Goal: Information Seeking & Learning: Learn about a topic

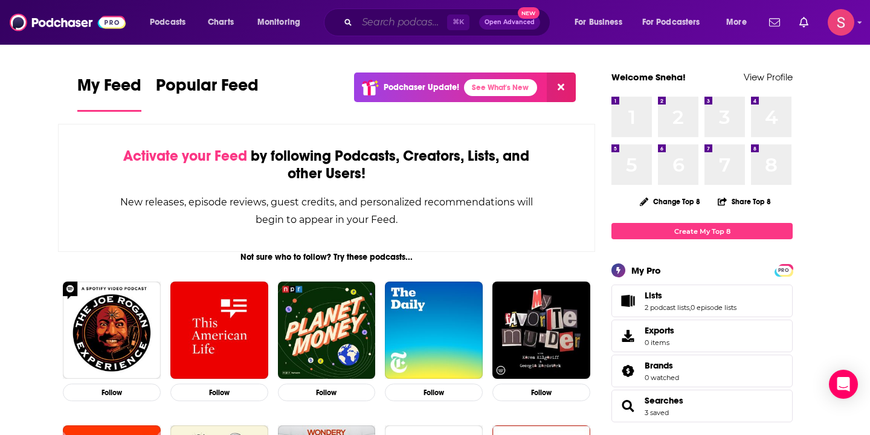
click at [409, 22] on input "Search podcasts, credits, & more..." at bounding box center [402, 22] width 90 height 19
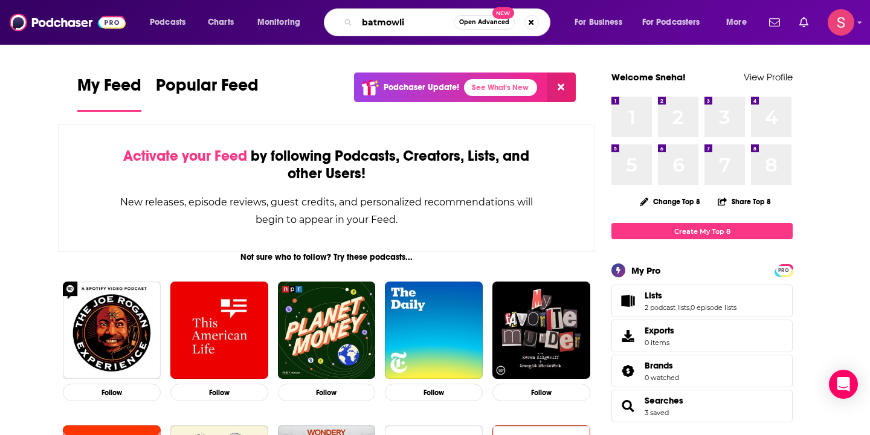
type input "batmowli"
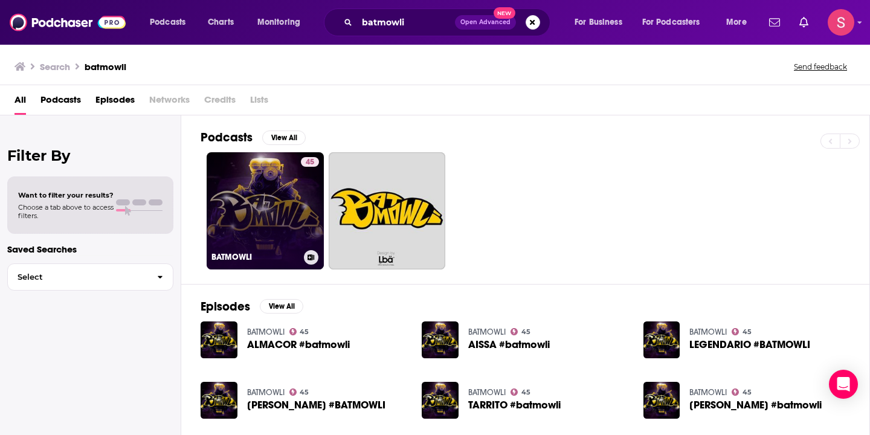
click at [275, 228] on link "45 BATMOWLI" at bounding box center [265, 210] width 117 height 117
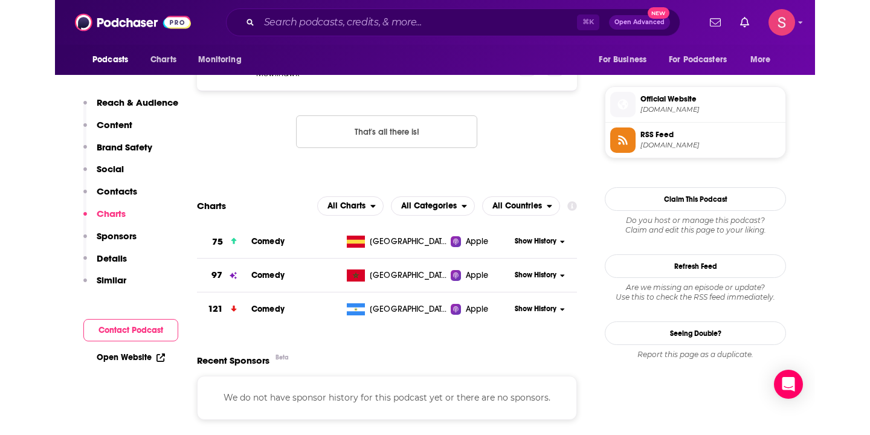
scroll to position [845, 0]
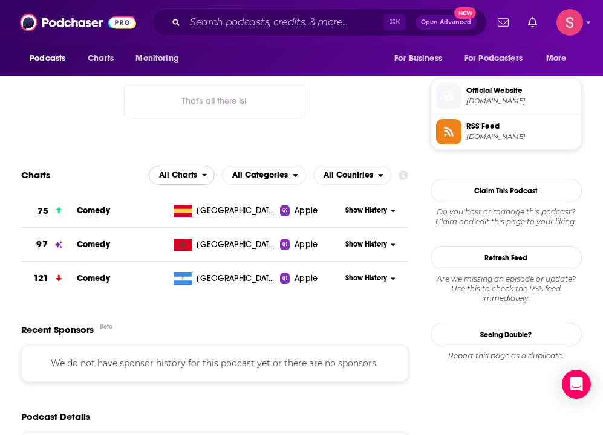
click at [158, 176] on span "All Charts" at bounding box center [175, 175] width 53 height 21
click at [285, 172] on span "All Categories" at bounding box center [260, 175] width 56 height 8
click at [344, 172] on span "All Countries" at bounding box center [348, 175] width 50 height 8
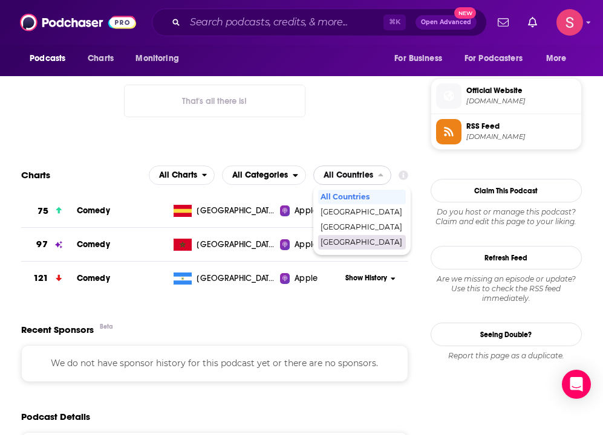
click at [344, 238] on div "[GEOGRAPHIC_DATA]" at bounding box center [362, 242] width 88 height 15
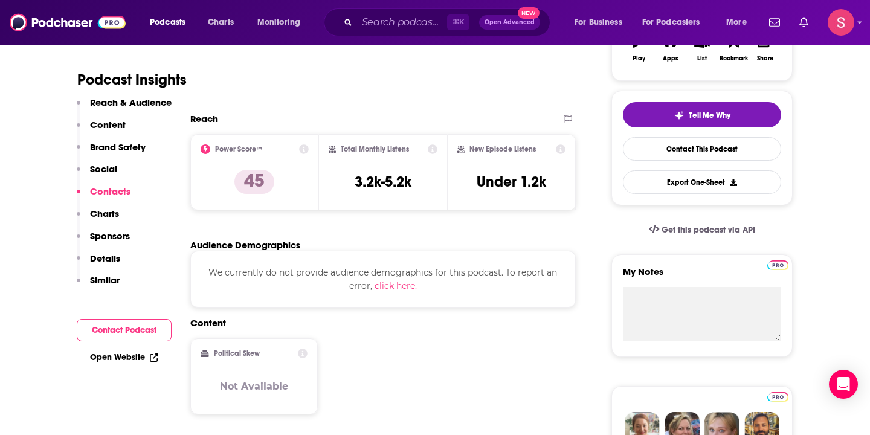
scroll to position [69, 0]
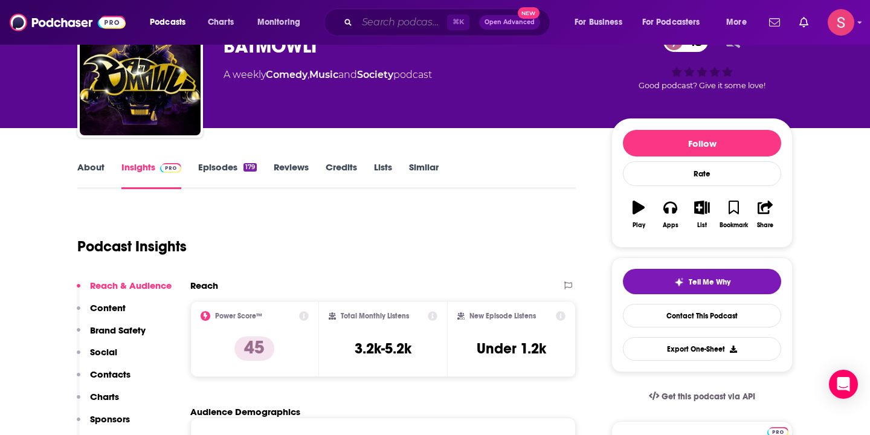
click at [376, 25] on input "Search podcasts, credits, & more..." at bounding box center [402, 22] width 90 height 19
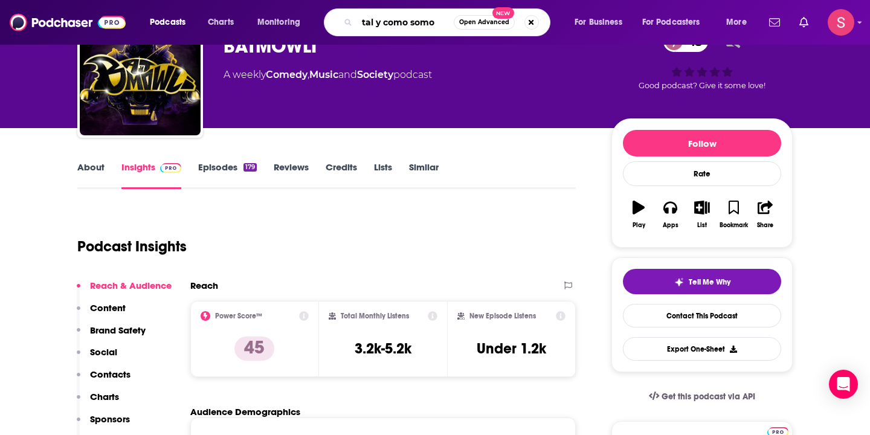
type input "tal y como somos"
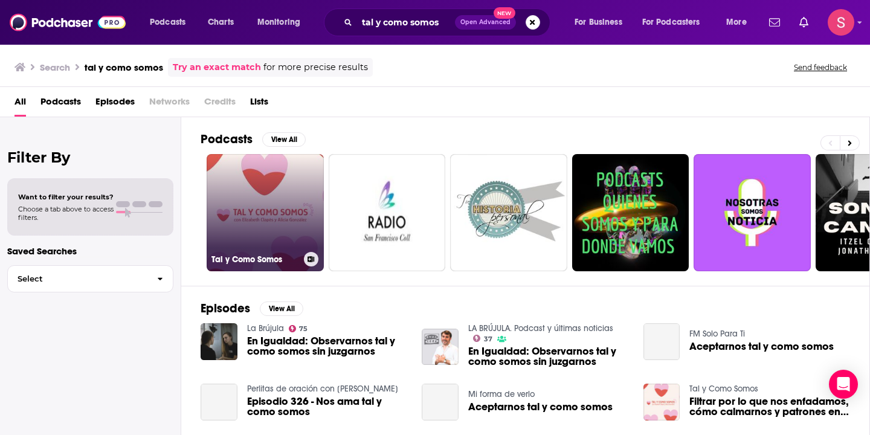
click at [292, 173] on link "Tal y Como Somos" at bounding box center [265, 212] width 117 height 117
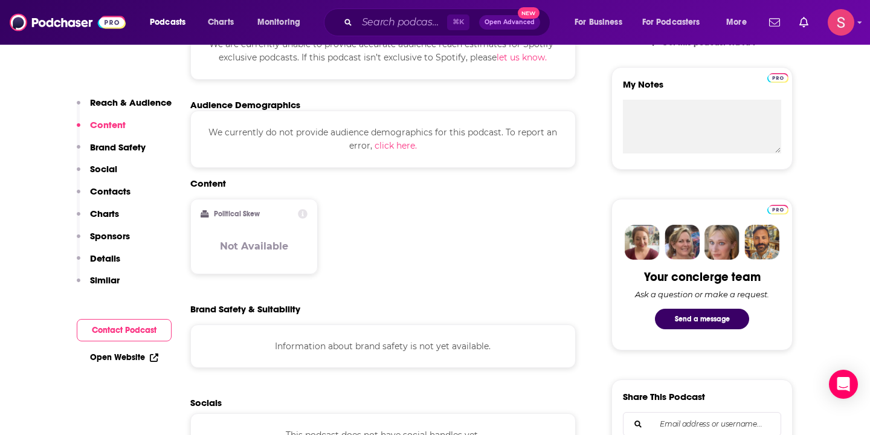
scroll to position [434, 0]
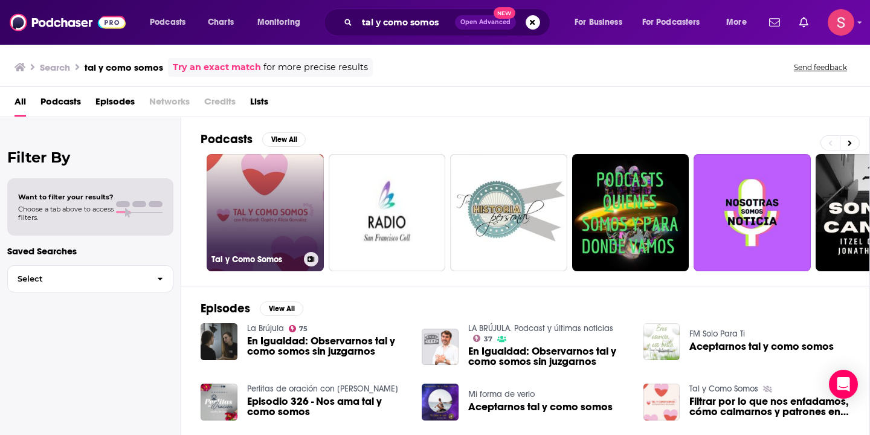
click at [231, 195] on link "Tal y Como Somos" at bounding box center [265, 212] width 117 height 117
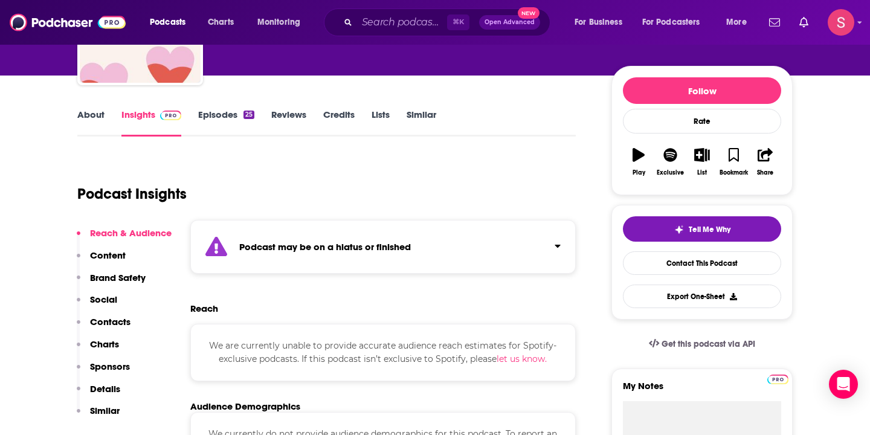
scroll to position [127, 0]
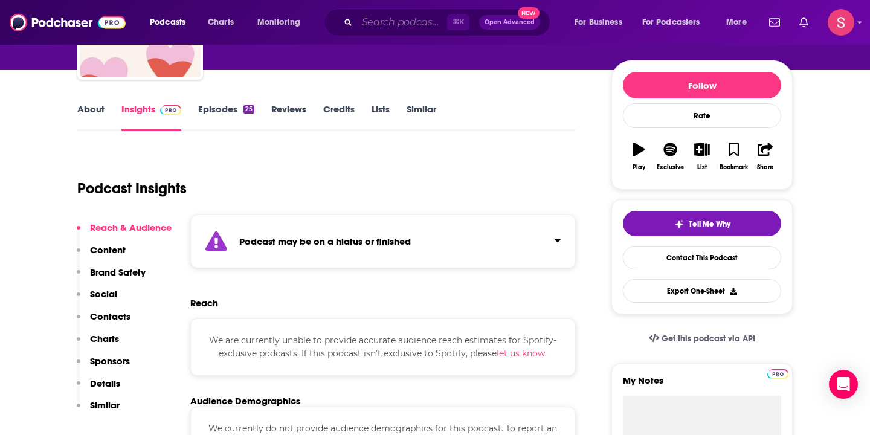
click at [389, 21] on input "Search podcasts, credits, & more..." at bounding box center [402, 22] width 90 height 19
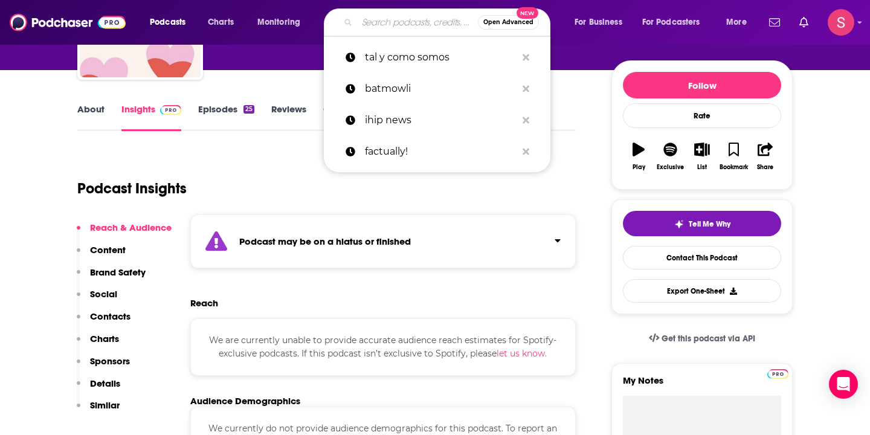
paste input "Solo y sin azúcar I [PERSON_NAME]"
type input "Solo y sin azúcar I [PERSON_NAME]"
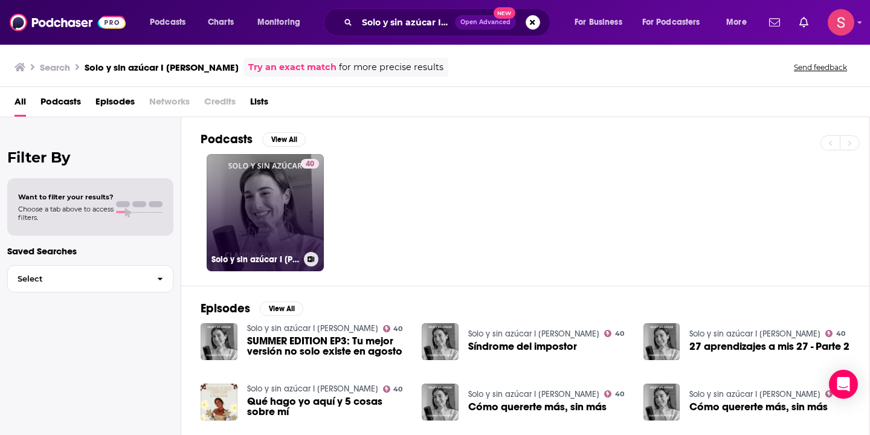
click at [247, 225] on link "40 Solo y sin azúcar I [PERSON_NAME]" at bounding box center [265, 212] width 117 height 117
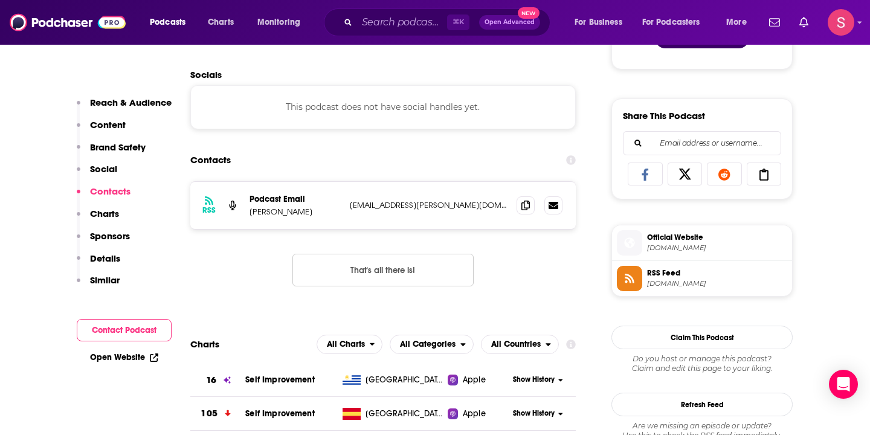
scroll to position [843, 0]
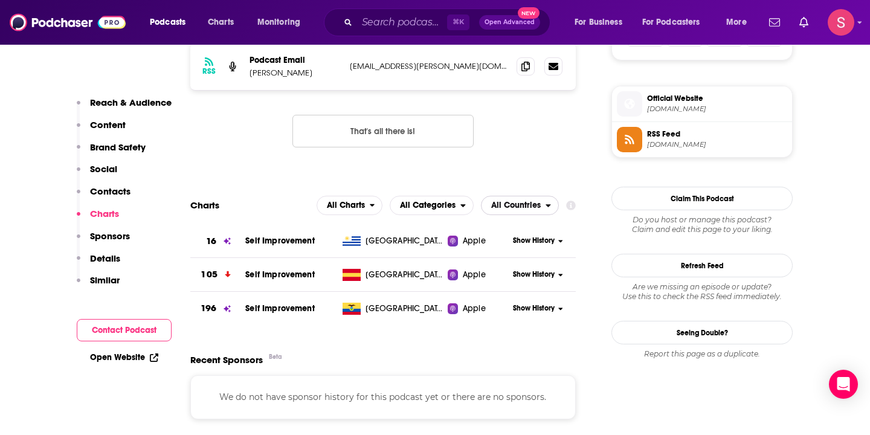
click at [513, 202] on span "All Countries" at bounding box center [516, 205] width 50 height 8
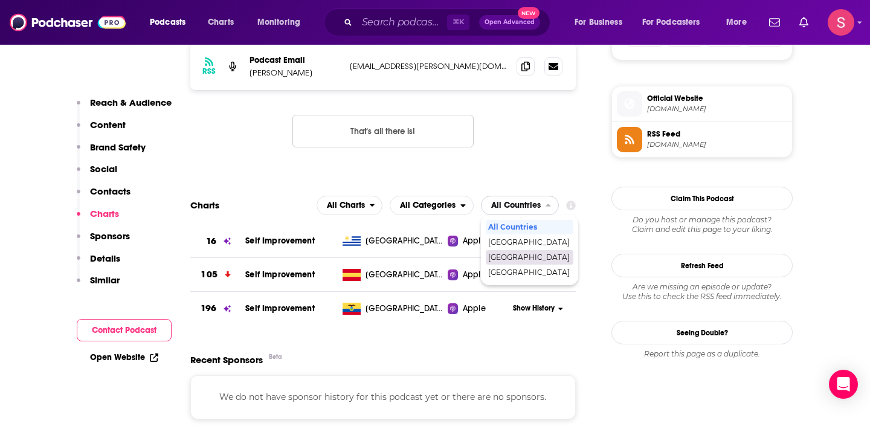
click at [499, 259] on span "[GEOGRAPHIC_DATA]" at bounding box center [529, 257] width 82 height 7
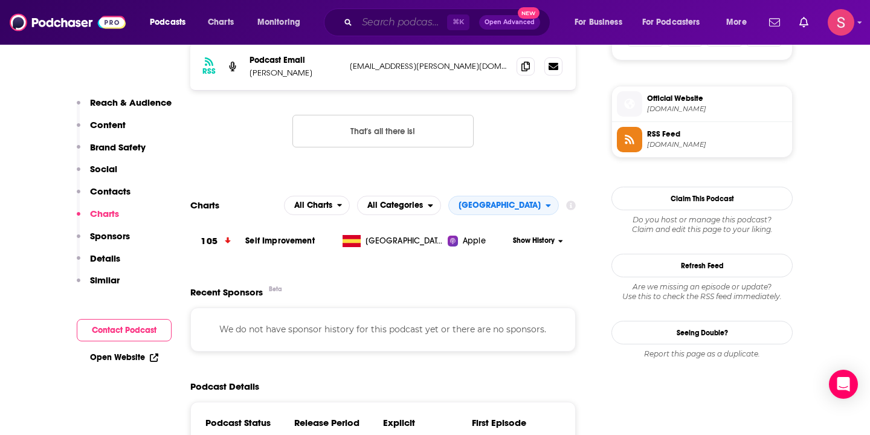
click at [393, 25] on input "Search podcasts, credits, & more..." at bounding box center [402, 22] width 90 height 19
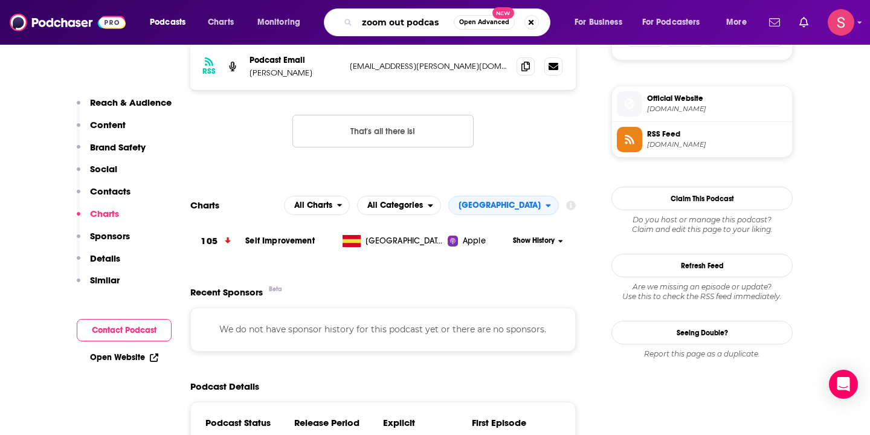
type input "zoom out podcast"
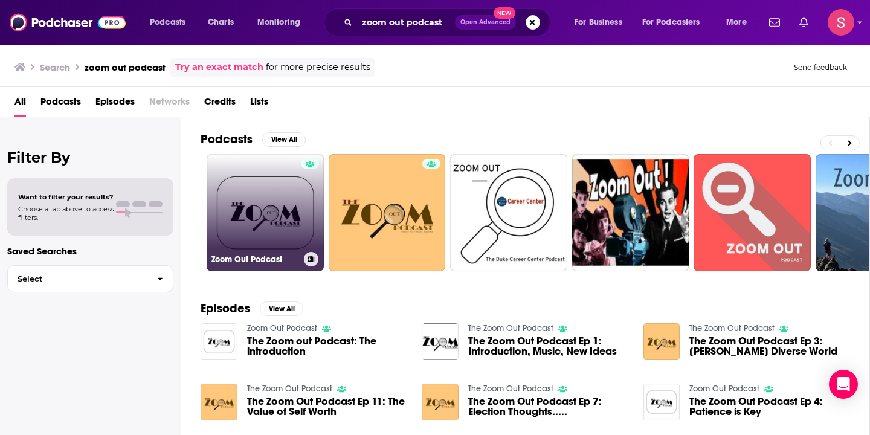
click at [277, 186] on link "Zoom Out Podcast" at bounding box center [265, 212] width 117 height 117
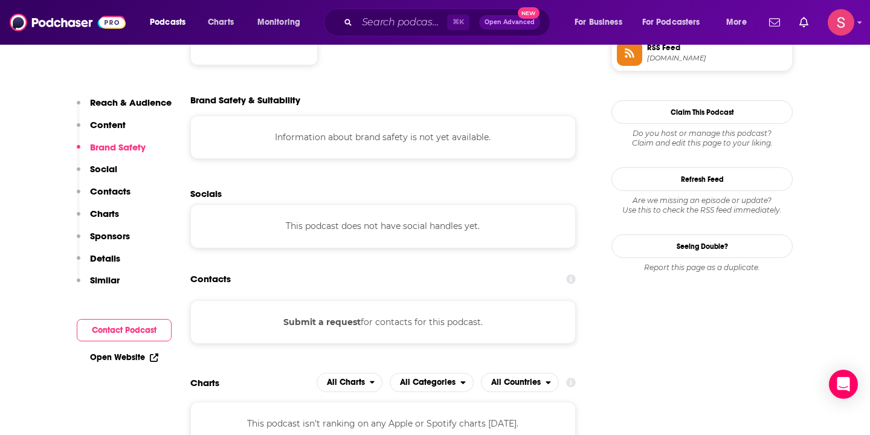
scroll to position [1037, 0]
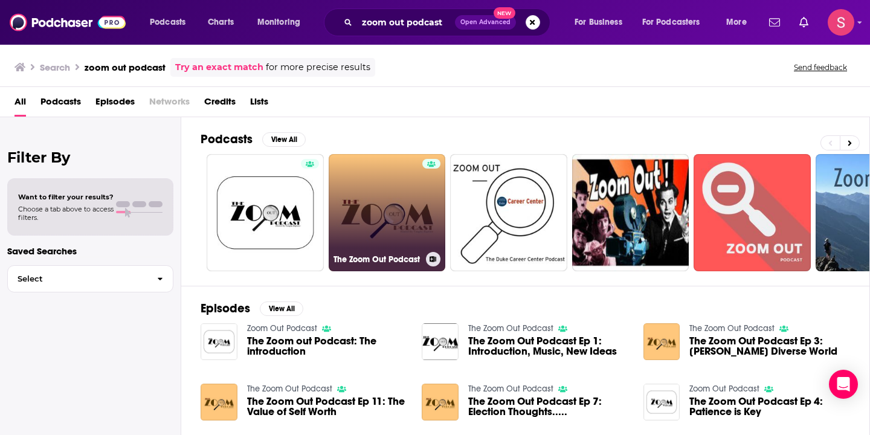
click at [361, 211] on link "The Zoom Out Podcast" at bounding box center [387, 212] width 117 height 117
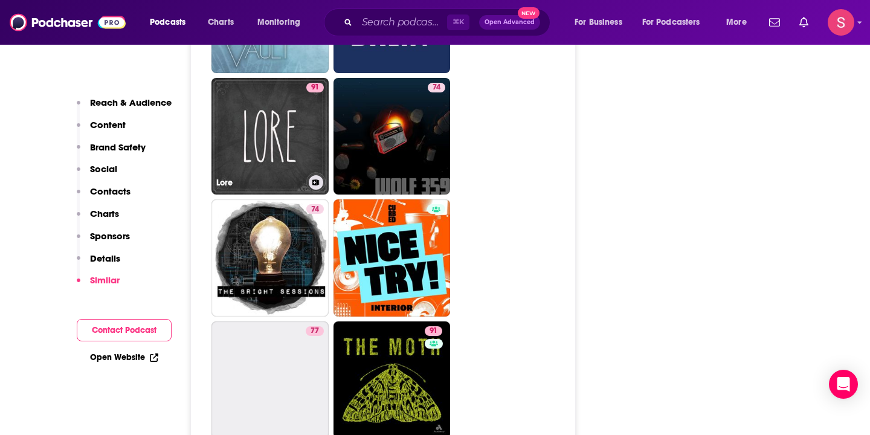
scroll to position [2342, 0]
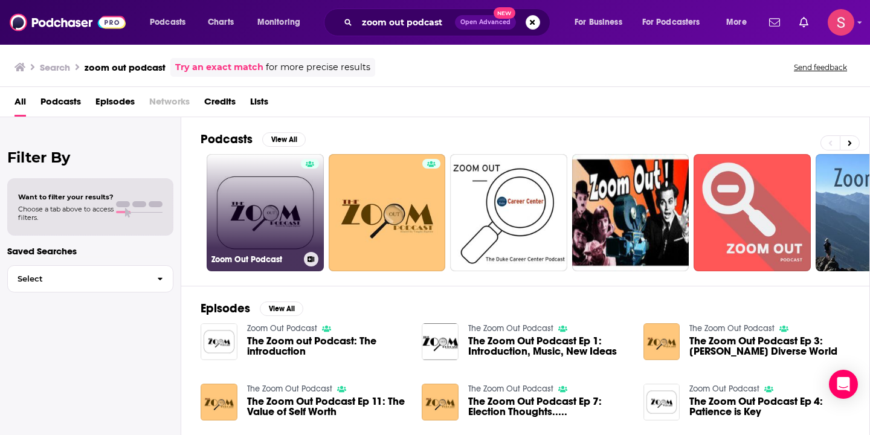
click at [294, 213] on link "Zoom Out Podcast" at bounding box center [265, 212] width 117 height 117
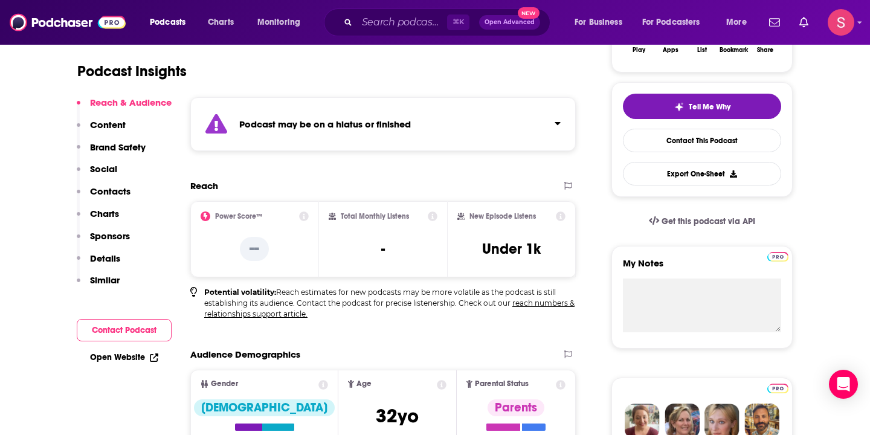
click at [100, 215] on p "Charts" at bounding box center [104, 213] width 29 height 11
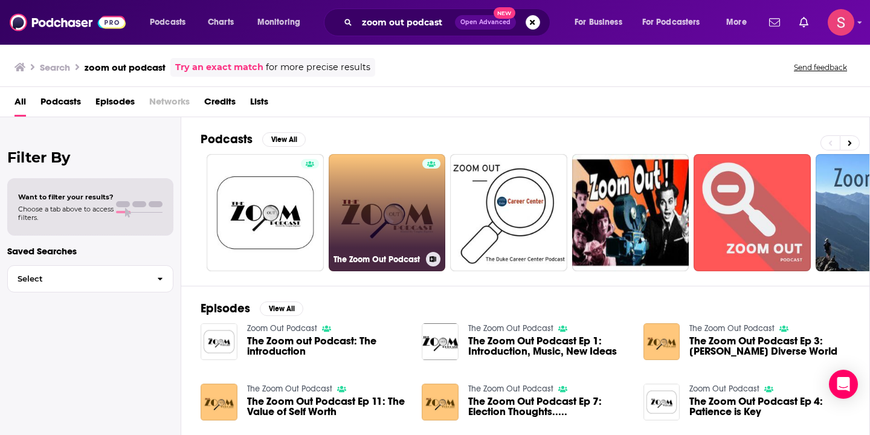
click at [348, 173] on link "The Zoom Out Podcast" at bounding box center [387, 212] width 117 height 117
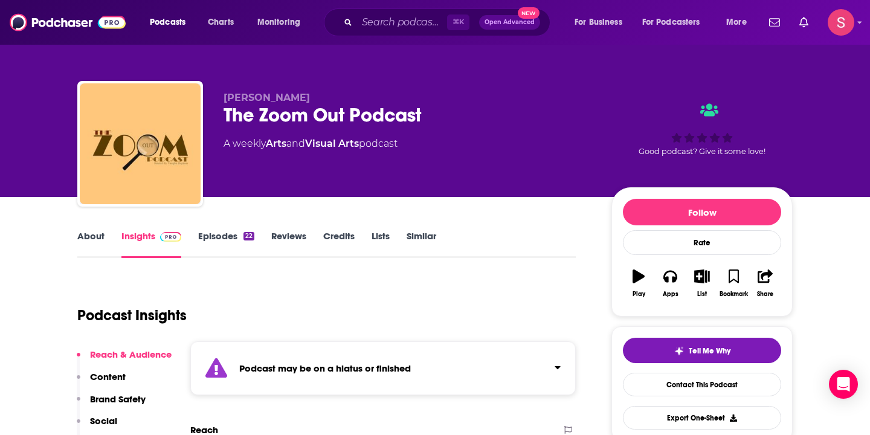
scroll to position [4, 0]
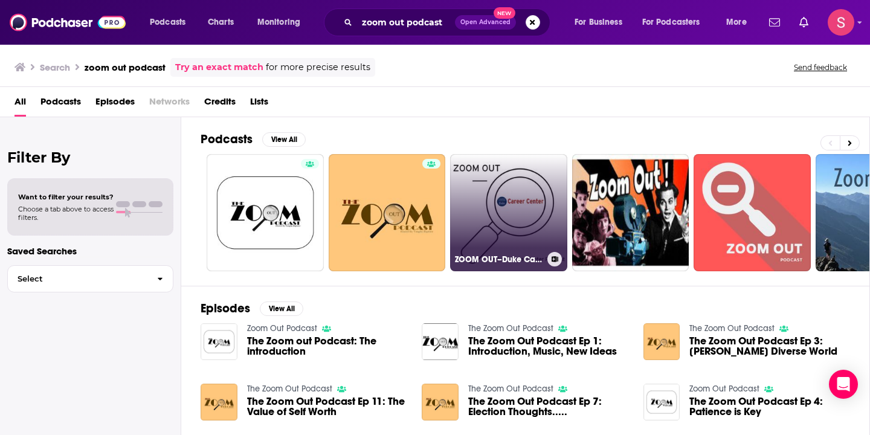
click at [493, 207] on link "ZOOM OUT–Duke Career Center Podcast" at bounding box center [508, 212] width 117 height 117
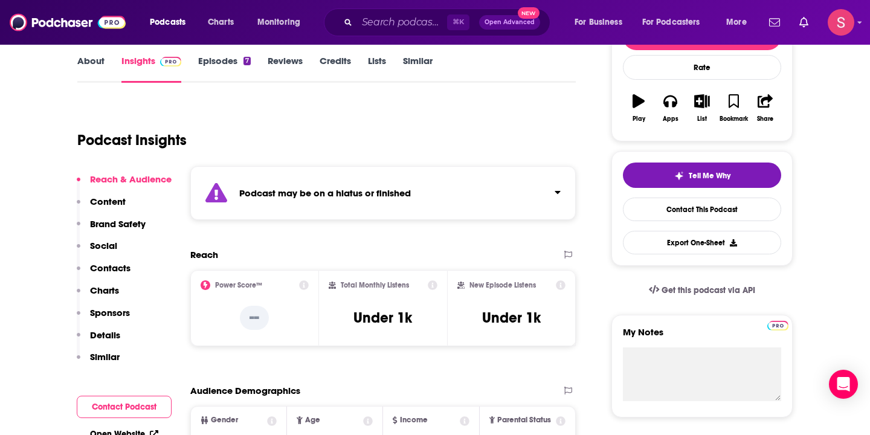
scroll to position [178, 0]
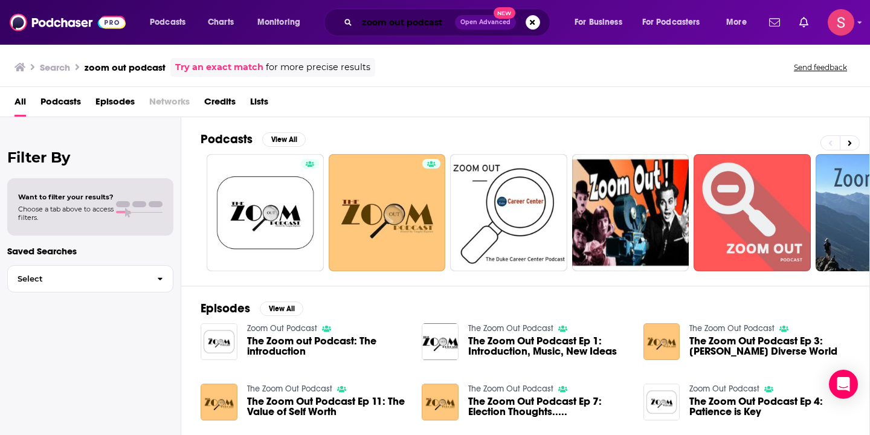
click at [432, 22] on input "zoom out podcast" at bounding box center [406, 22] width 98 height 19
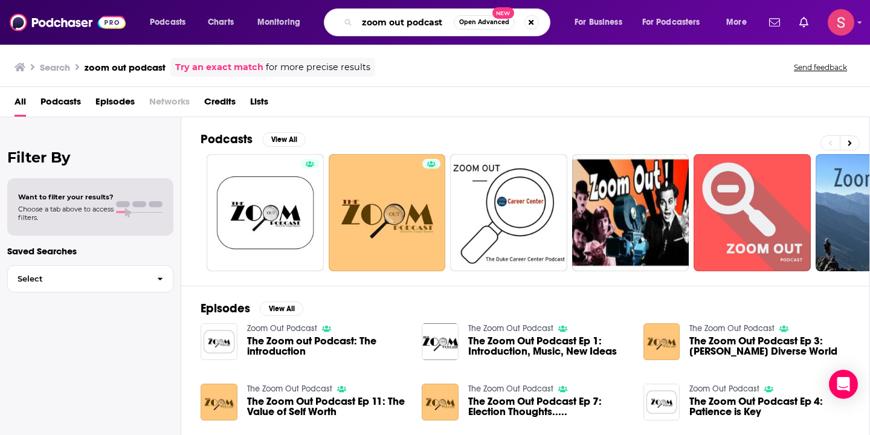
click at [432, 22] on input "zoom out podcast" at bounding box center [405, 22] width 97 height 19
type input "[PERSON_NAME]"
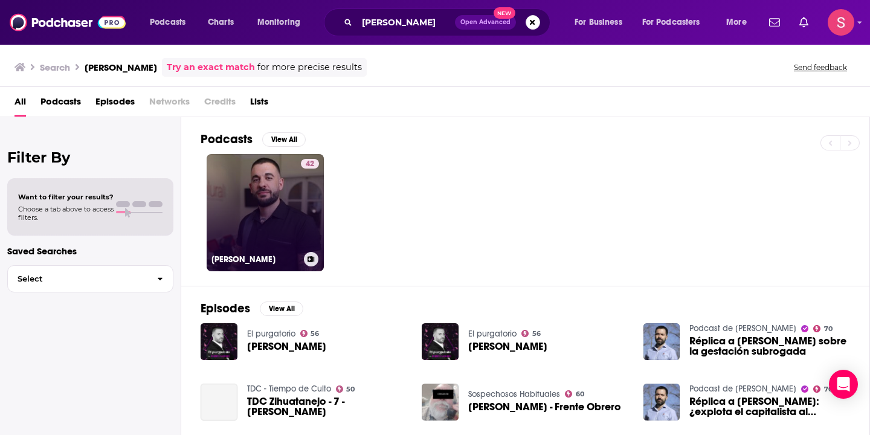
click at [259, 191] on link "42 [PERSON_NAME]" at bounding box center [265, 212] width 117 height 117
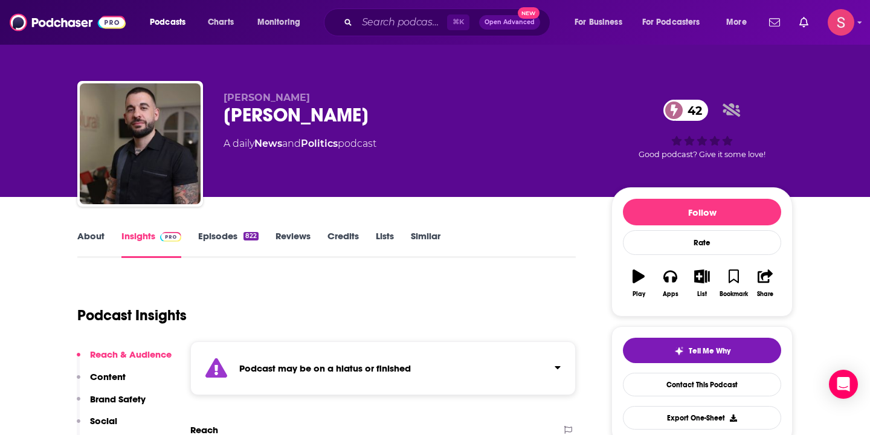
scroll to position [7, 0]
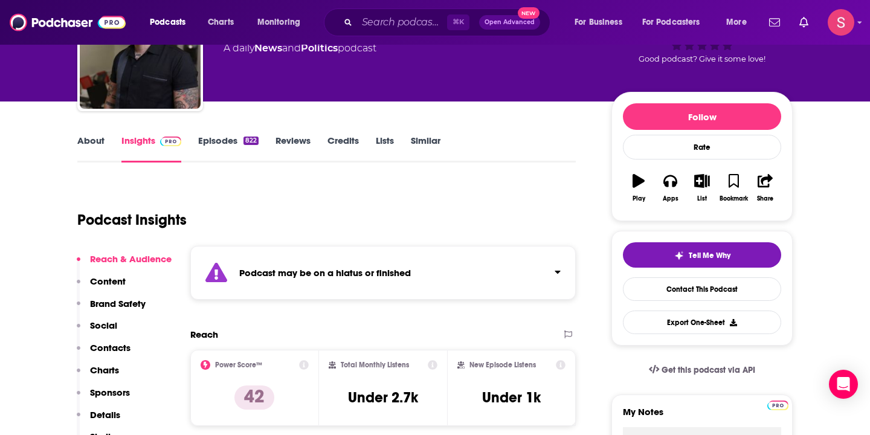
click at [108, 370] on p "Charts" at bounding box center [104, 369] width 29 height 11
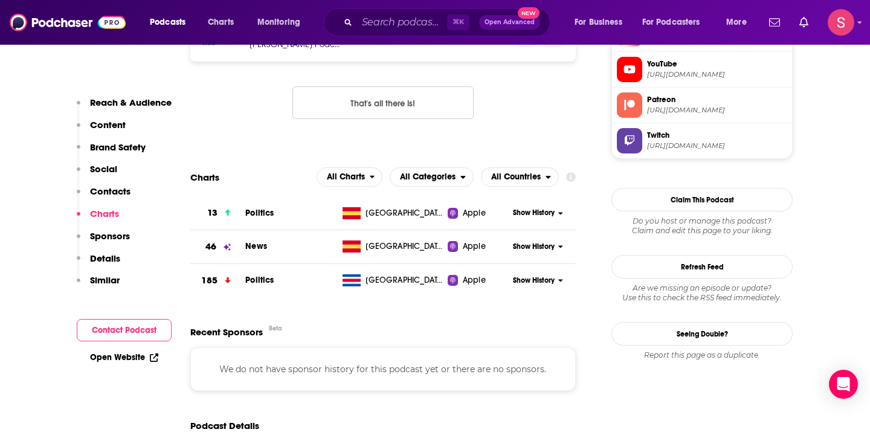
scroll to position [1092, 0]
click at [516, 176] on span "All Countries" at bounding box center [516, 176] width 50 height 8
click at [511, 233] on div "[GEOGRAPHIC_DATA]" at bounding box center [530, 228] width 88 height 15
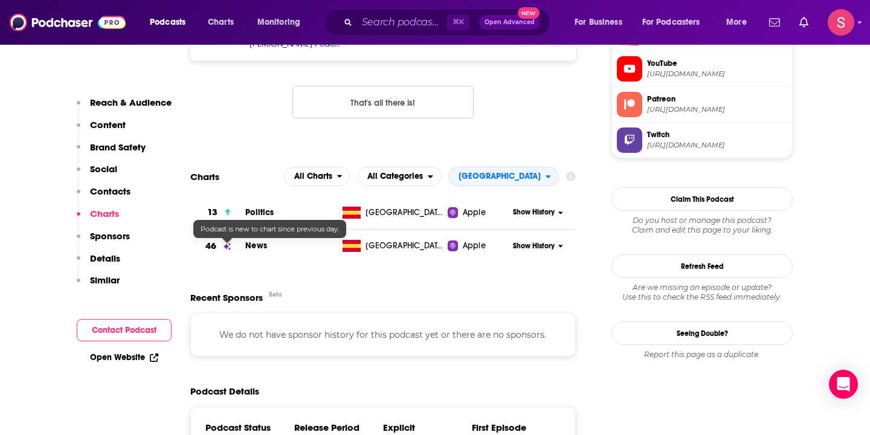
click at [227, 247] on icon at bounding box center [227, 246] width 7 height 7
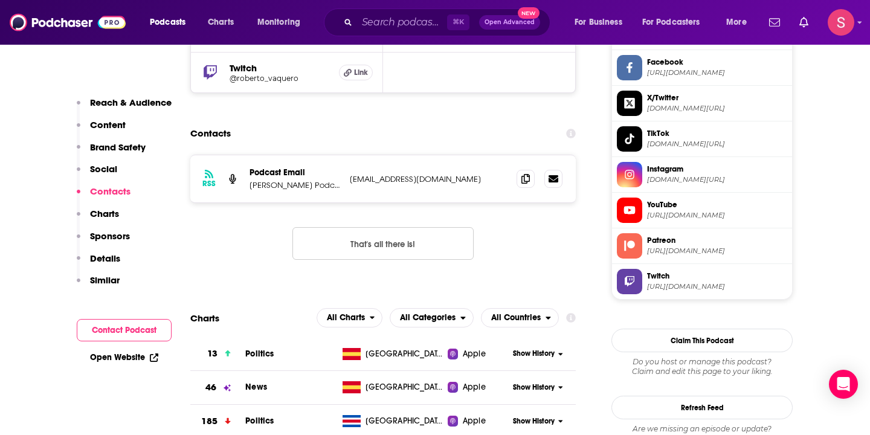
scroll to position [1007, 0]
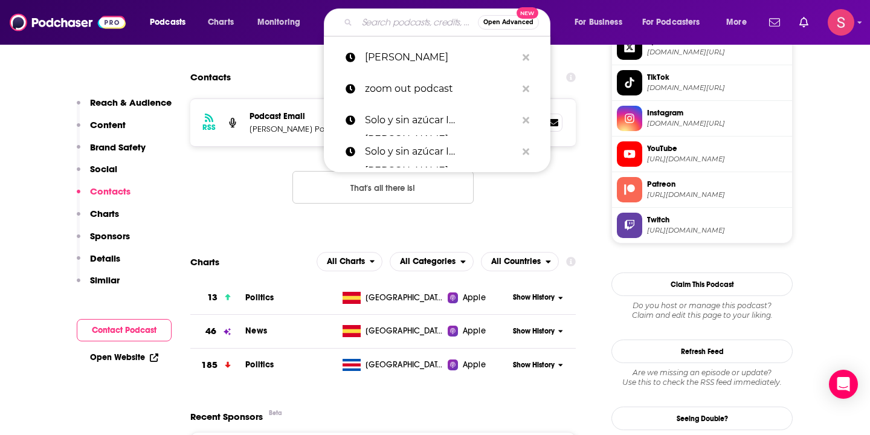
click at [406, 28] on input "Search podcasts, credits, & more..." at bounding box center [417, 22] width 121 height 19
paste input "GÉNESIS 2:24 - PODCAST"
type input "GÉNESIS 2:24 - PODCAST"
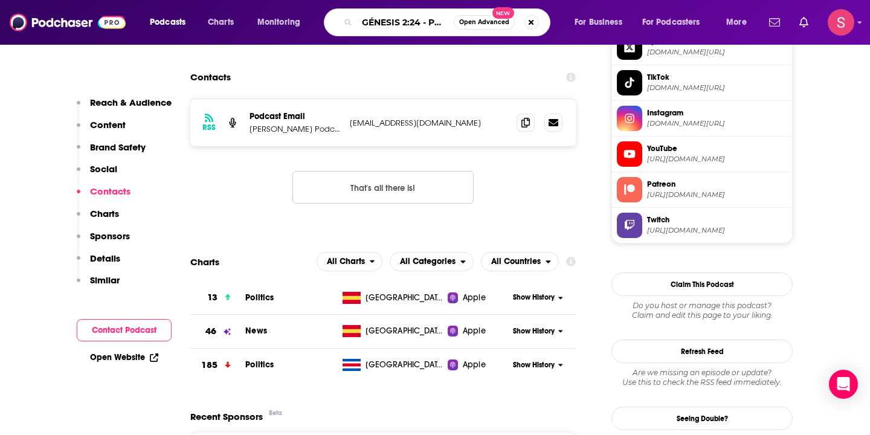
scroll to position [0, 24]
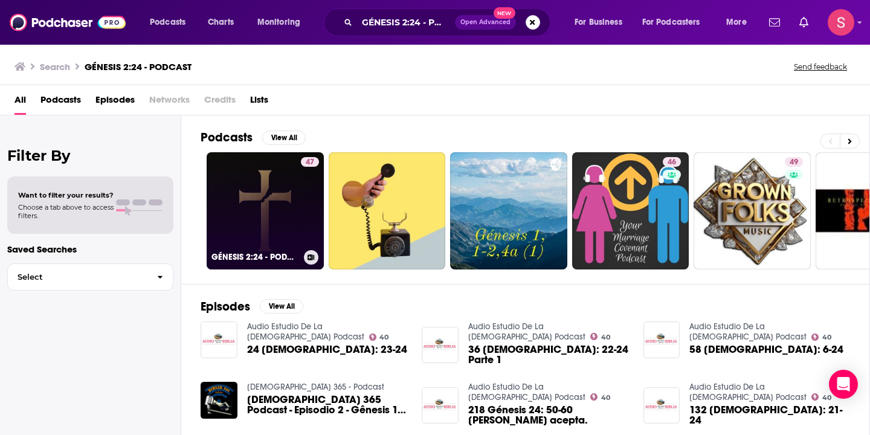
click at [264, 194] on link "47 GÉNESIS 2:24 - PODCAST" at bounding box center [265, 210] width 117 height 117
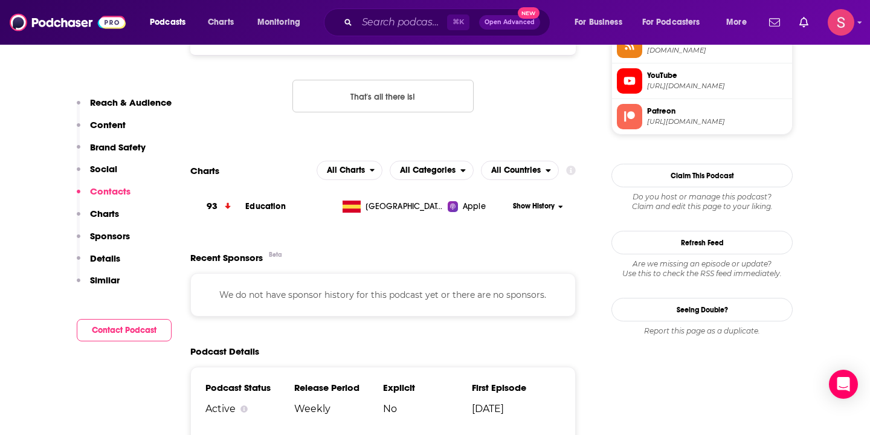
scroll to position [901, 0]
click at [364, 22] on input "Search podcasts, credits, & more..." at bounding box center [402, 22] width 90 height 19
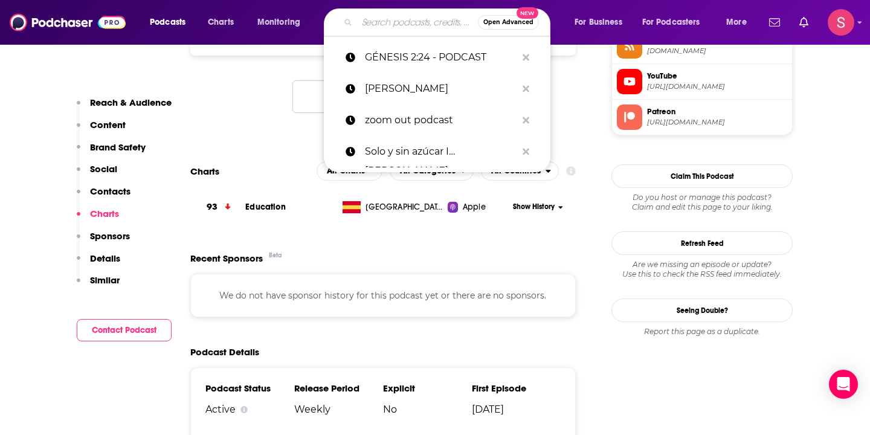
paste input "[PERSON_NAME]"
type input "[PERSON_NAME]"
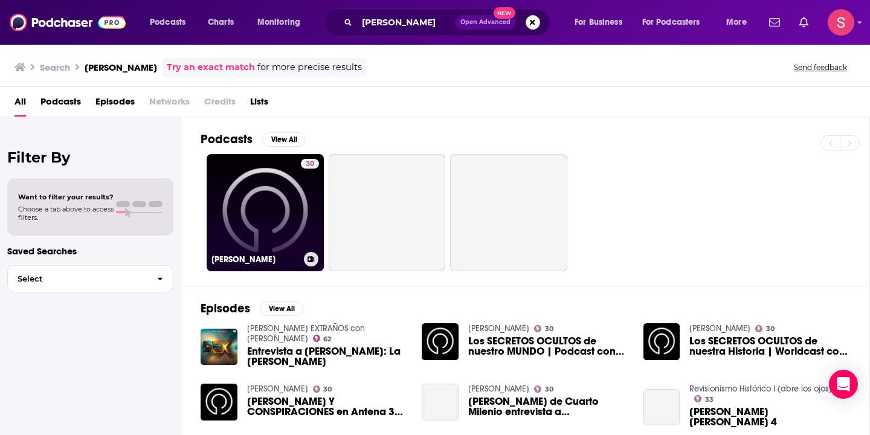
click at [247, 192] on link "30 [PERSON_NAME]" at bounding box center [265, 212] width 117 height 117
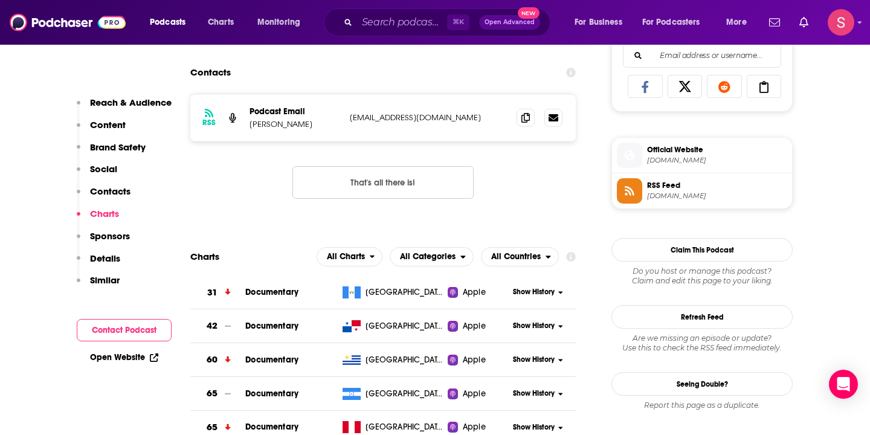
scroll to position [936, 0]
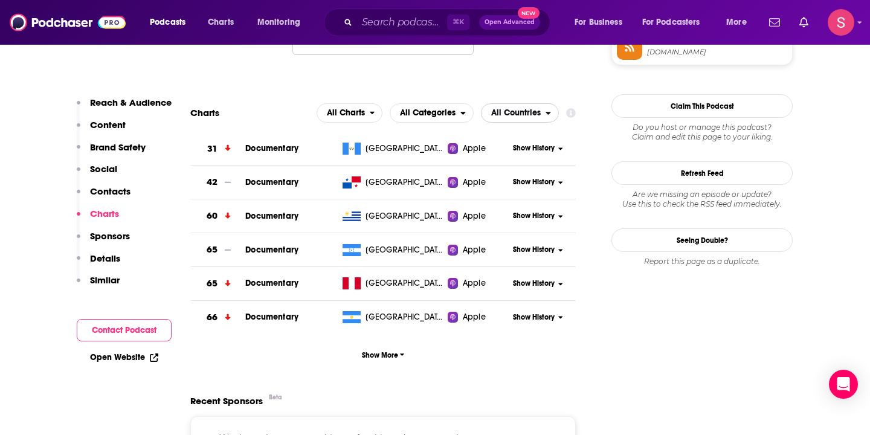
click at [520, 119] on span "All Countries" at bounding box center [514, 113] width 64 height 21
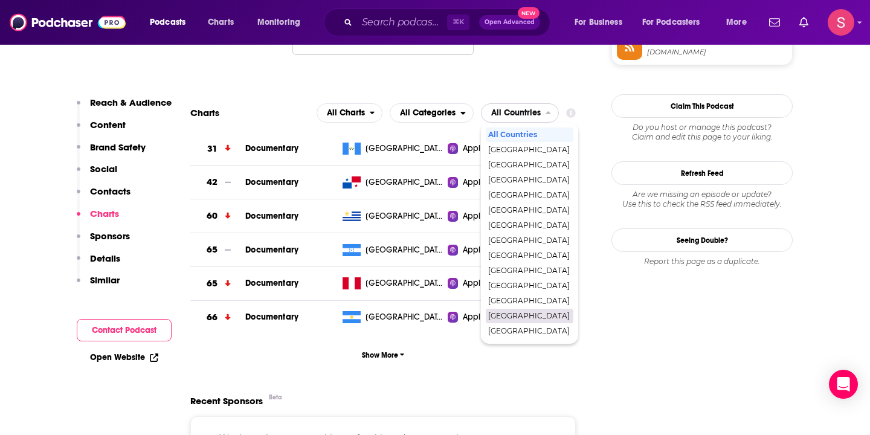
click at [499, 314] on span "[GEOGRAPHIC_DATA]" at bounding box center [529, 315] width 82 height 7
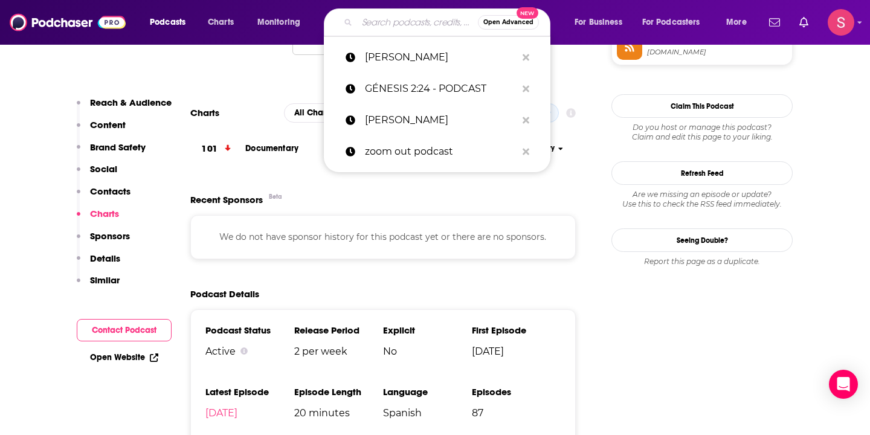
click at [402, 21] on input "Search podcasts, credits, & more..." at bounding box center [417, 22] width 121 height 19
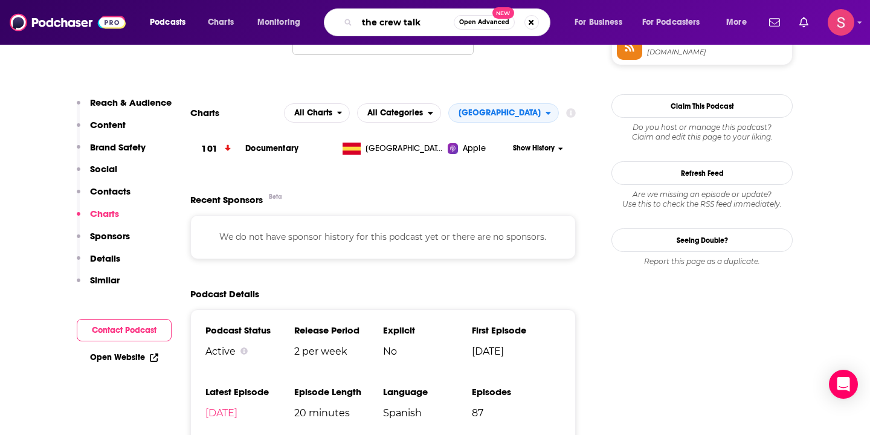
type input "the crew talks"
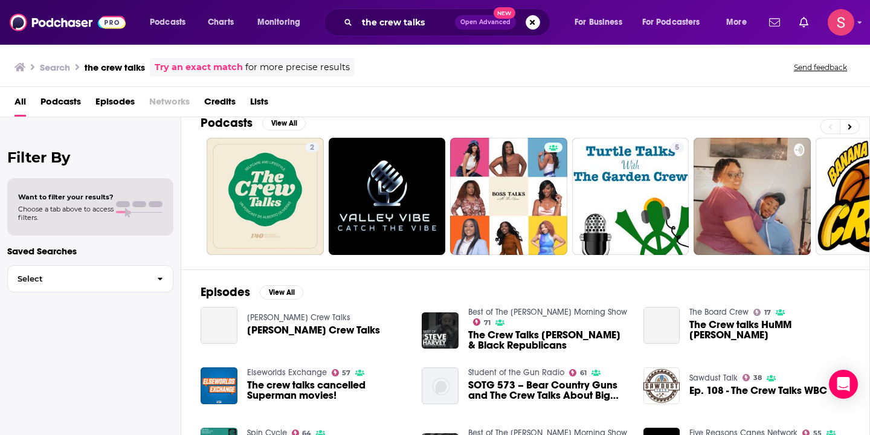
scroll to position [8, 0]
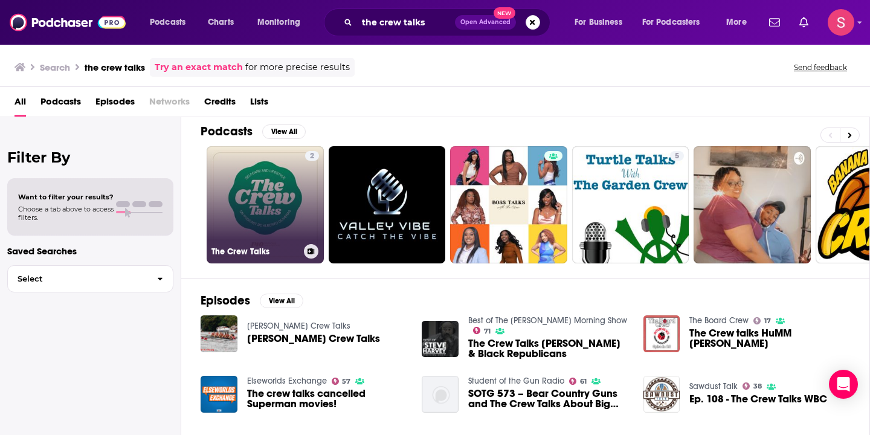
click at [276, 204] on link "2 The Crew Talks" at bounding box center [265, 204] width 117 height 117
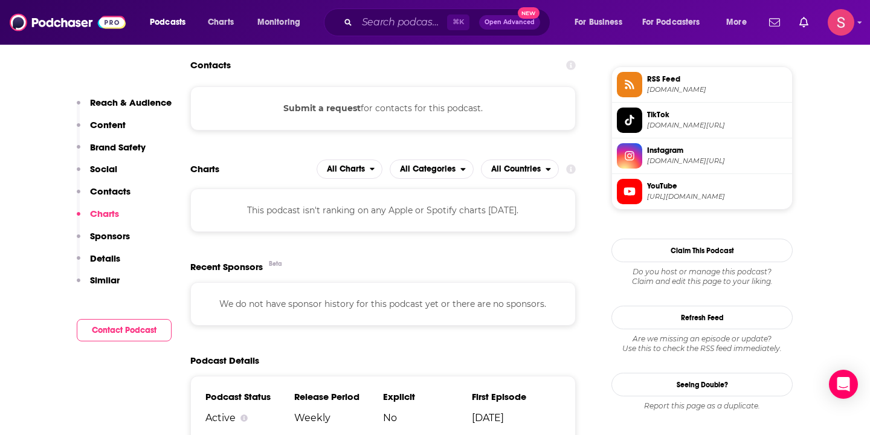
scroll to position [868, 0]
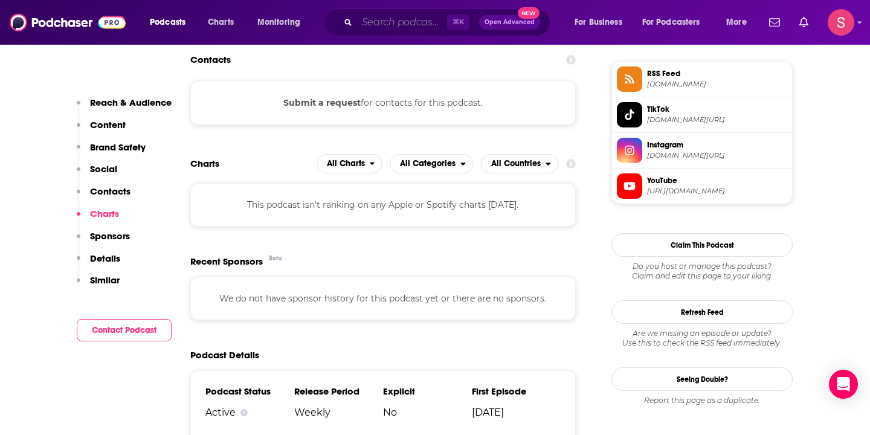
click at [408, 20] on input "Search podcasts, credits, & more..." at bounding box center [402, 22] width 90 height 19
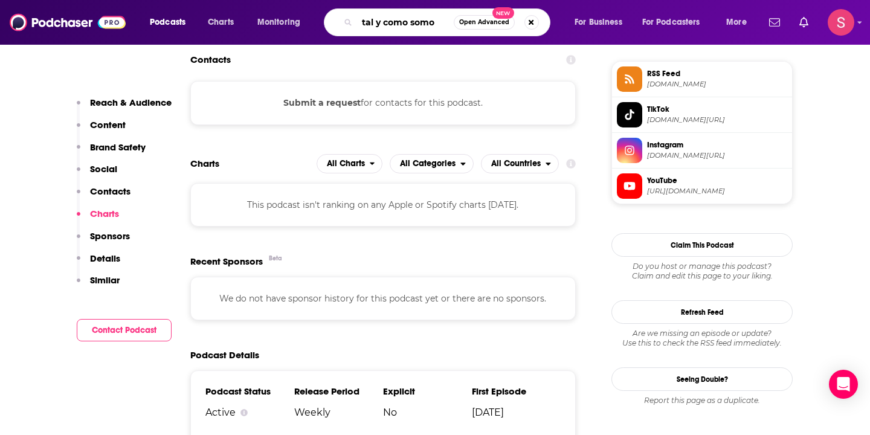
type input "tal y como somos"
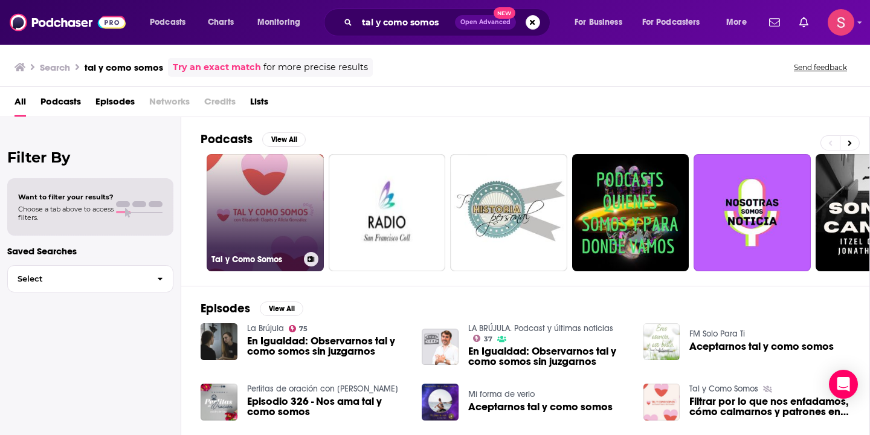
click at [270, 216] on link "Tal y Como Somos" at bounding box center [265, 212] width 117 height 117
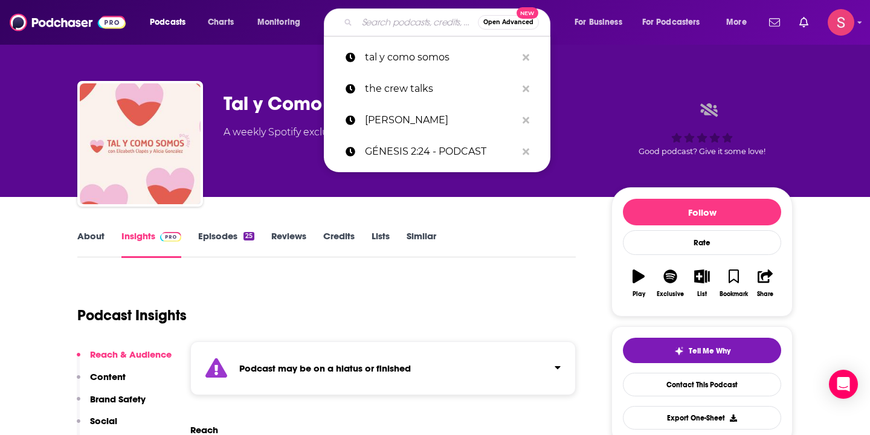
click at [395, 25] on input "Search podcasts, credits, & more..." at bounding box center [417, 22] width 121 height 19
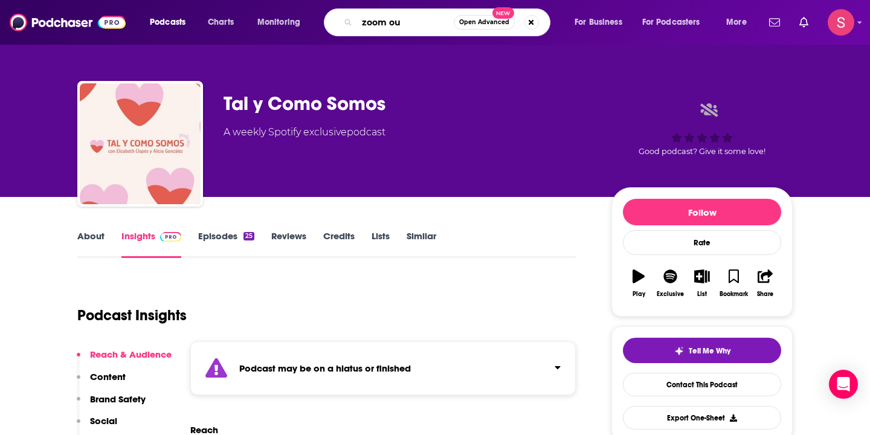
type input "zoom out"
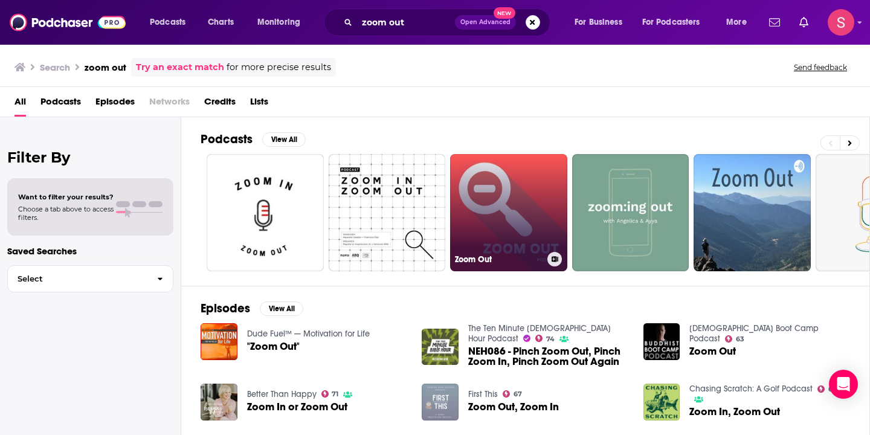
click at [486, 166] on link "Zoom Out" at bounding box center [508, 212] width 117 height 117
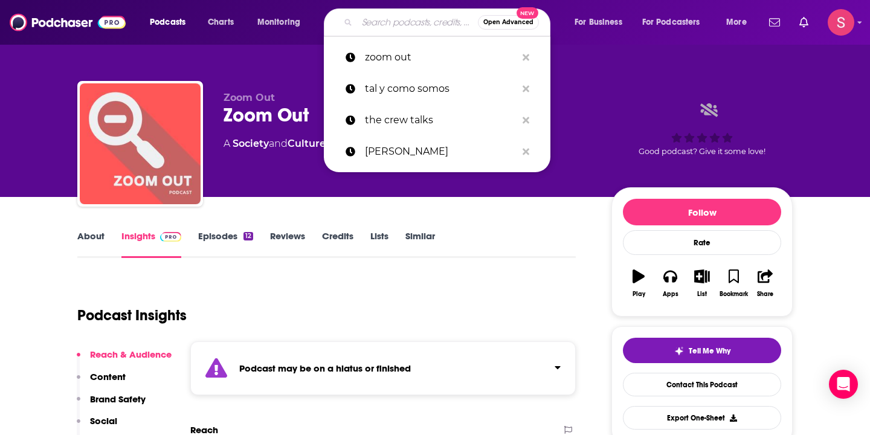
click at [402, 18] on input "Search podcasts, credits, & more..." at bounding box center [417, 22] width 121 height 19
paste input "No Es El Fin Del Mundo"
type input "No Es El Fin Del Mundo"
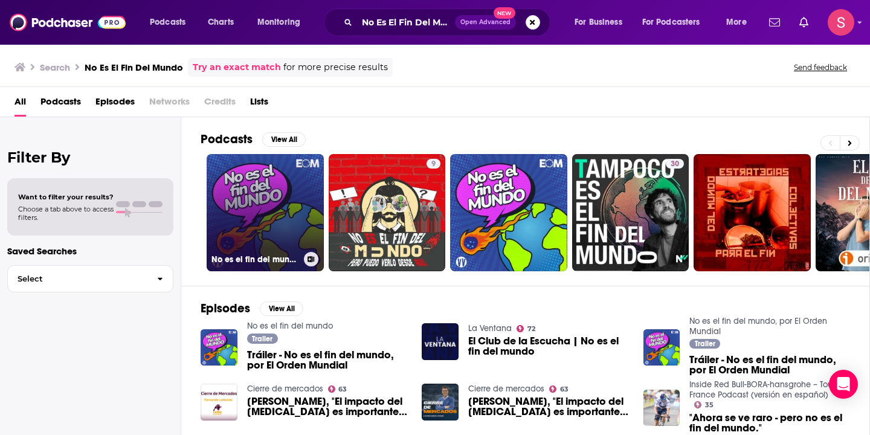
click at [283, 190] on link "No es el fin del mundo" at bounding box center [265, 212] width 117 height 117
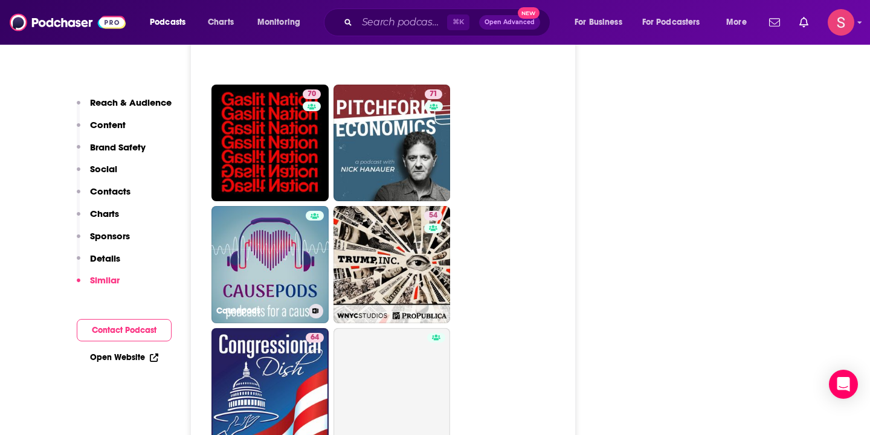
scroll to position [3711, 0]
